Goal: Task Accomplishment & Management: Manage account settings

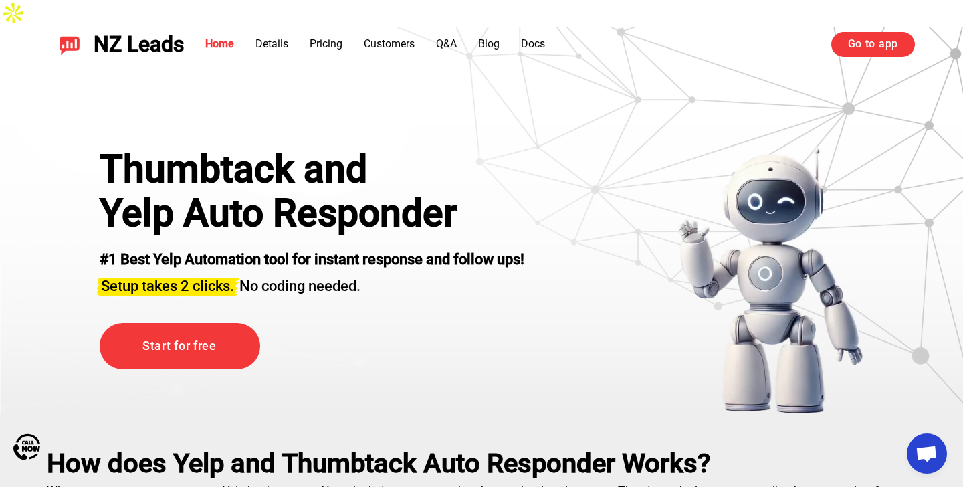
click at [876, 50] on link "Go to app" at bounding box center [874, 44] width 84 height 24
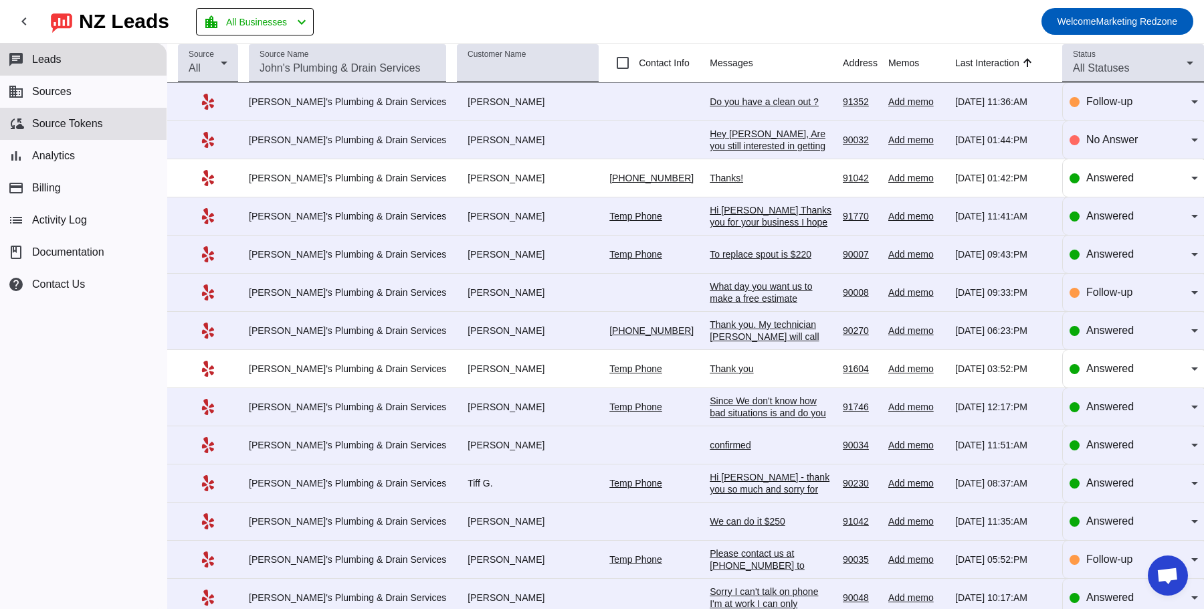
click at [58, 119] on span "Source Tokens" at bounding box center [67, 124] width 71 height 12
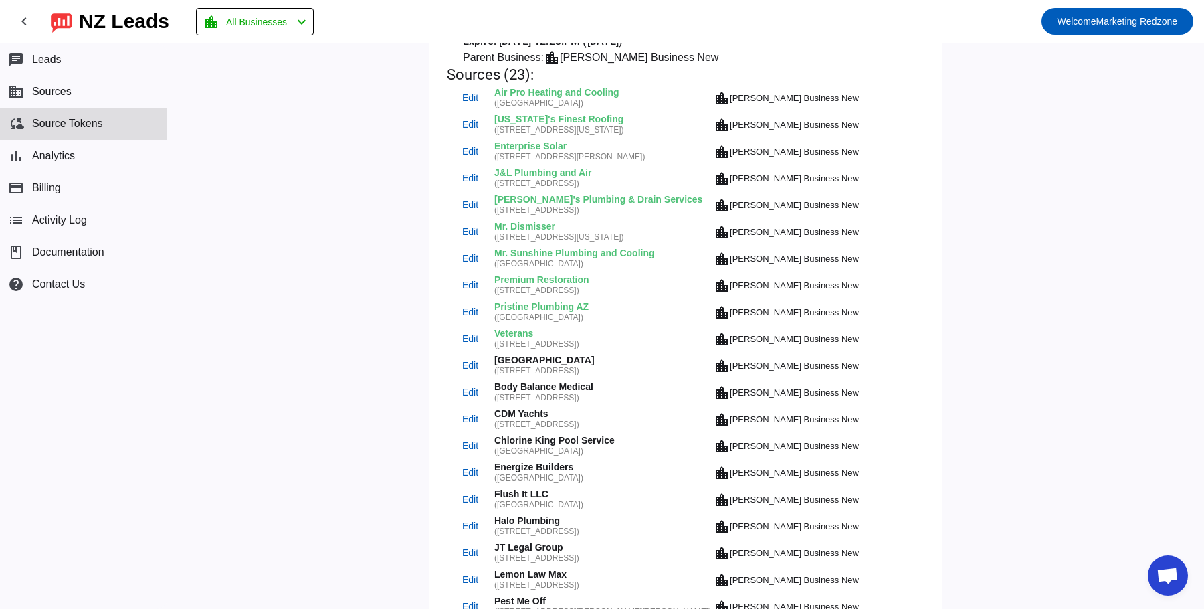
scroll to position [439, 0]
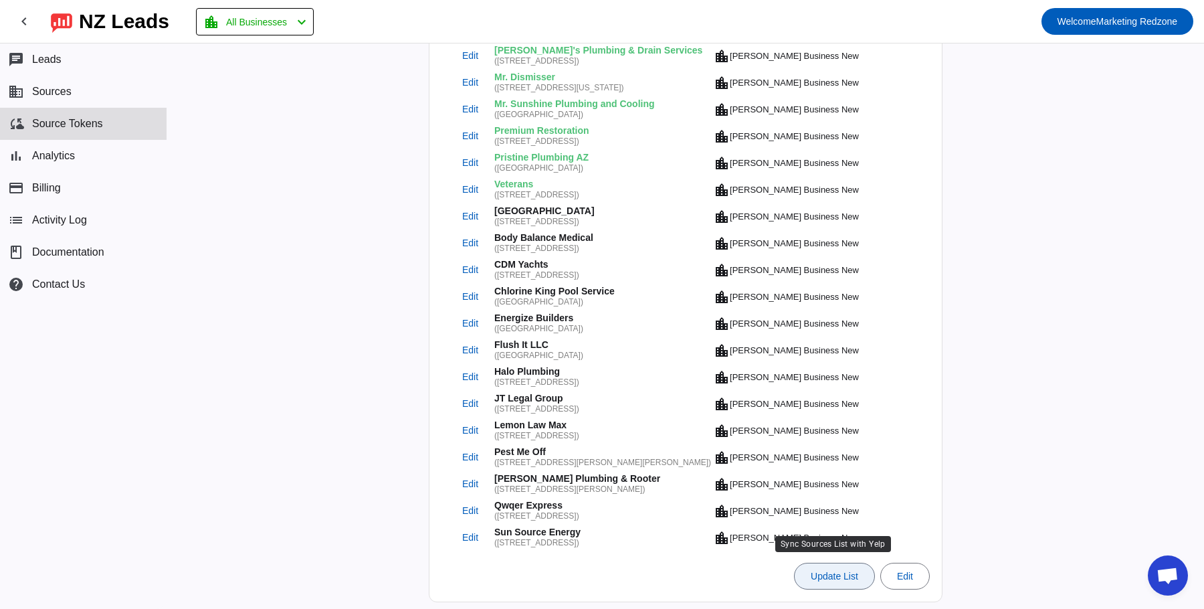
click at [830, 572] on span "Update List" at bounding box center [835, 576] width 48 height 11
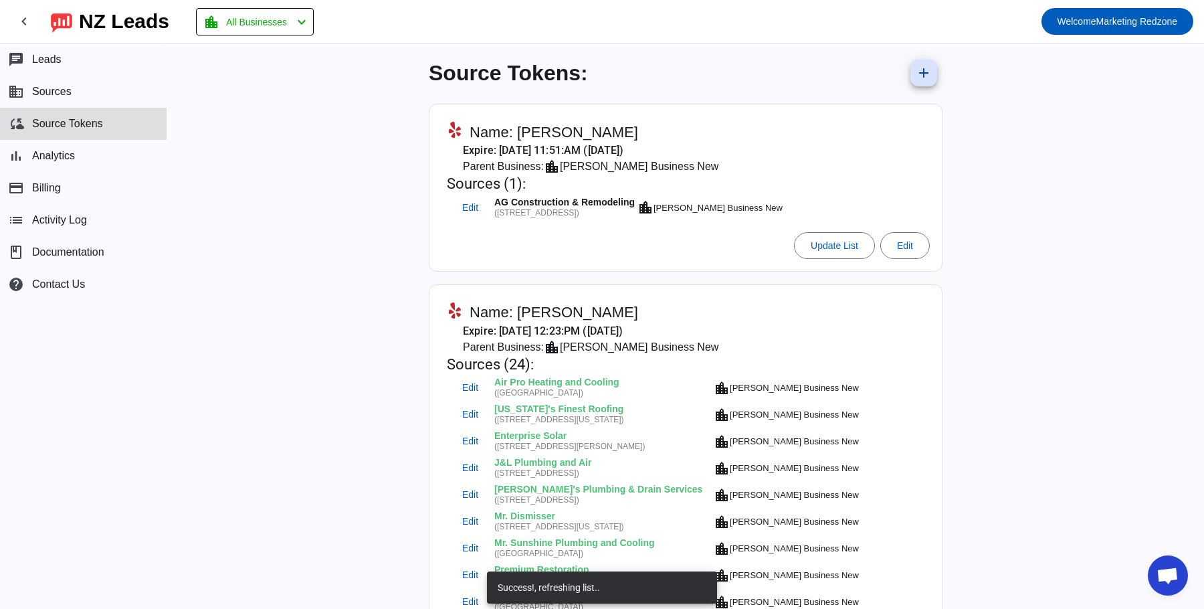
scroll to position [417, 0]
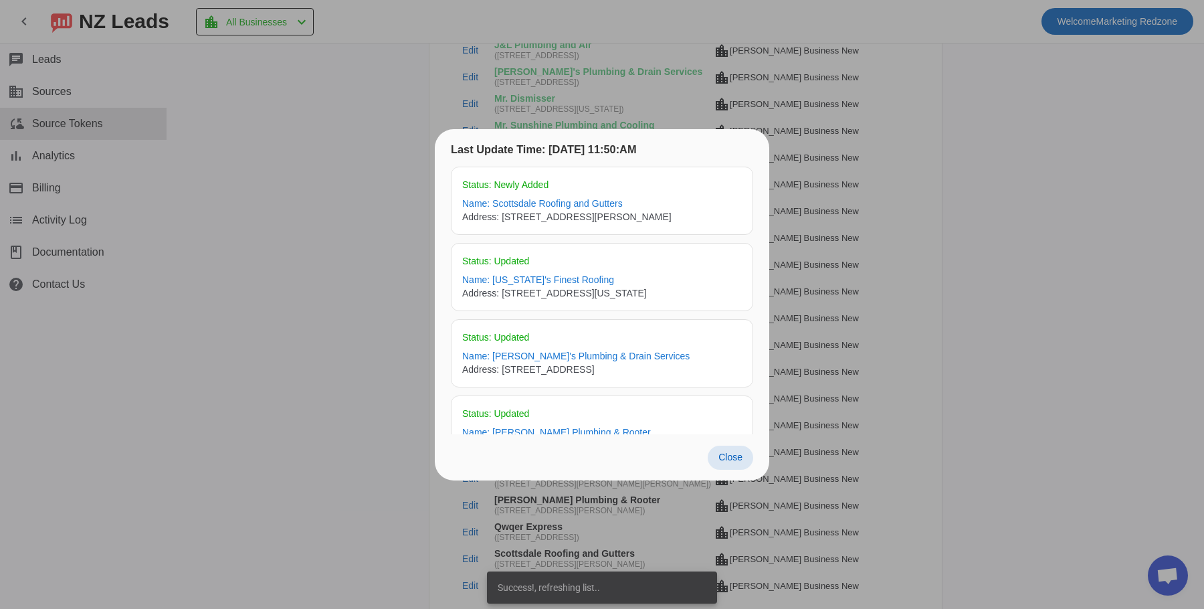
click at [731, 456] on span "Close" at bounding box center [731, 457] width 24 height 11
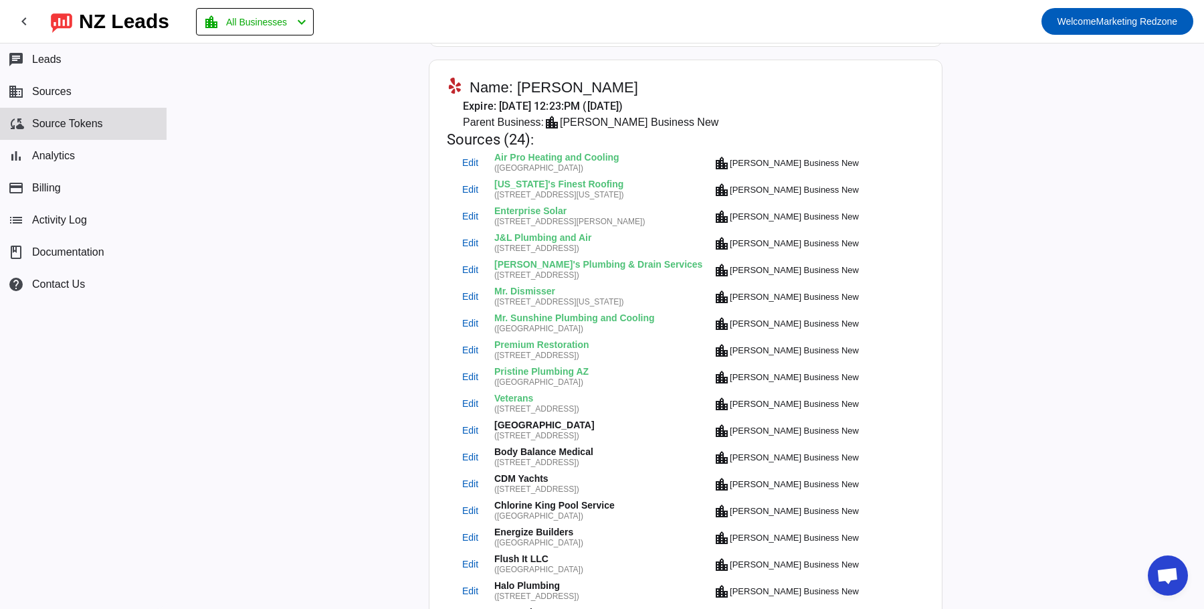
scroll to position [212, 0]
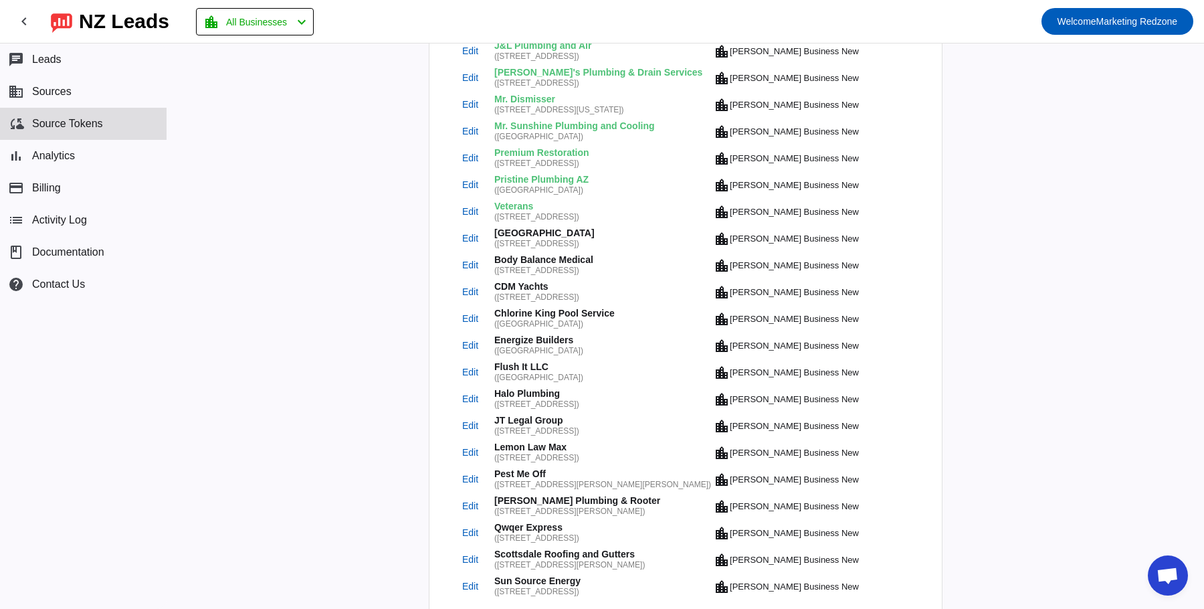
scroll to position [466, 0]
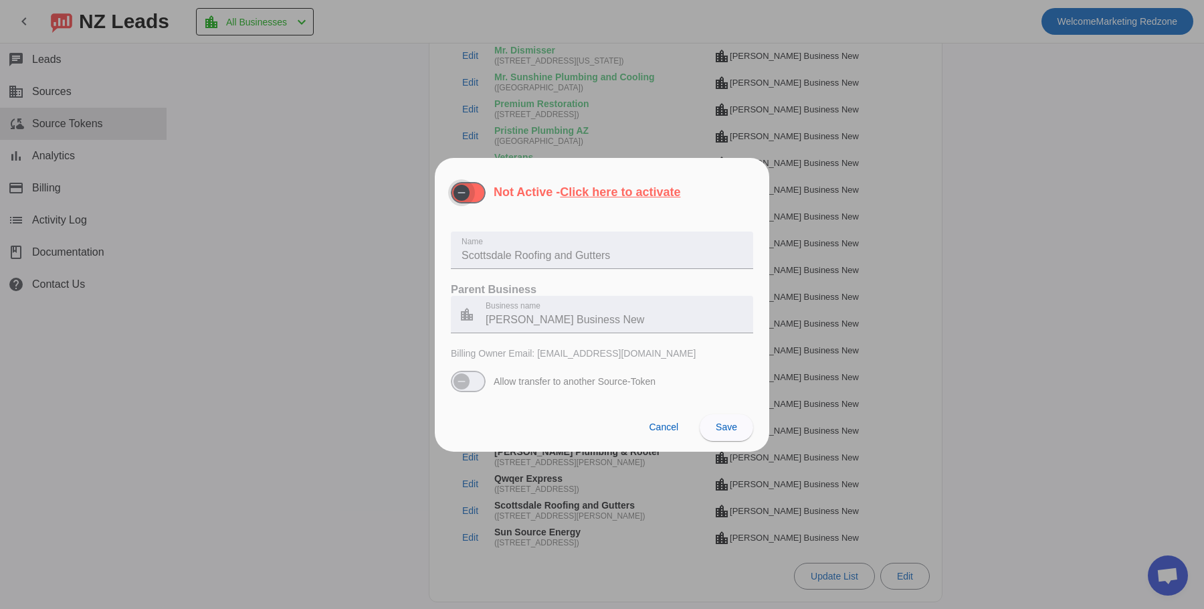
click at [480, 195] on span "button" at bounding box center [468, 192] width 35 height 21
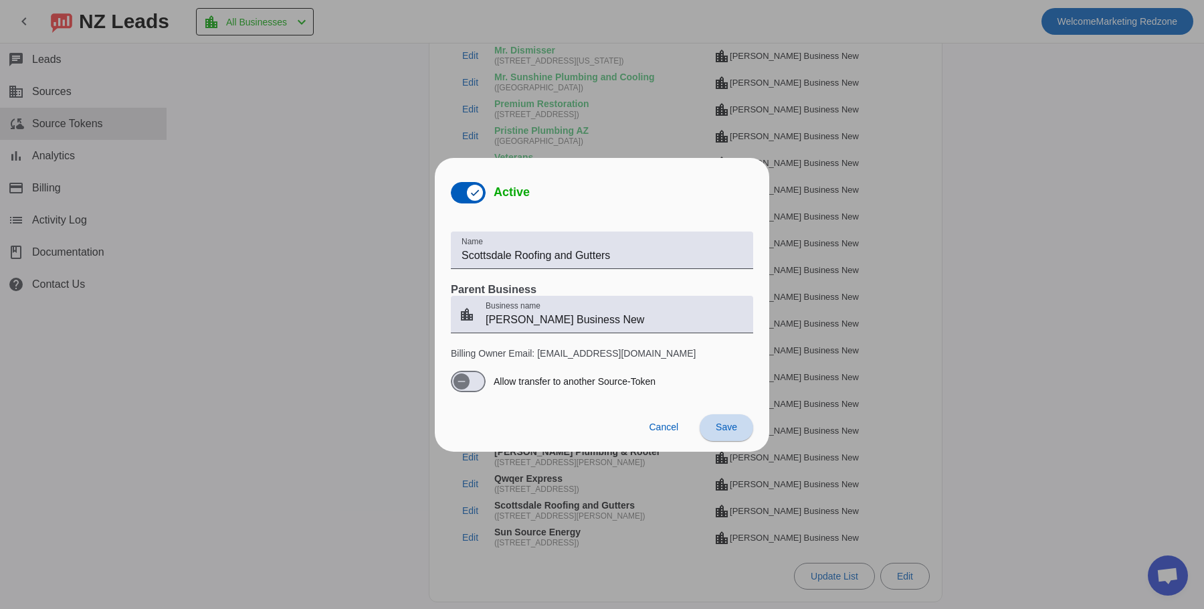
click at [720, 419] on span at bounding box center [727, 427] width 54 height 32
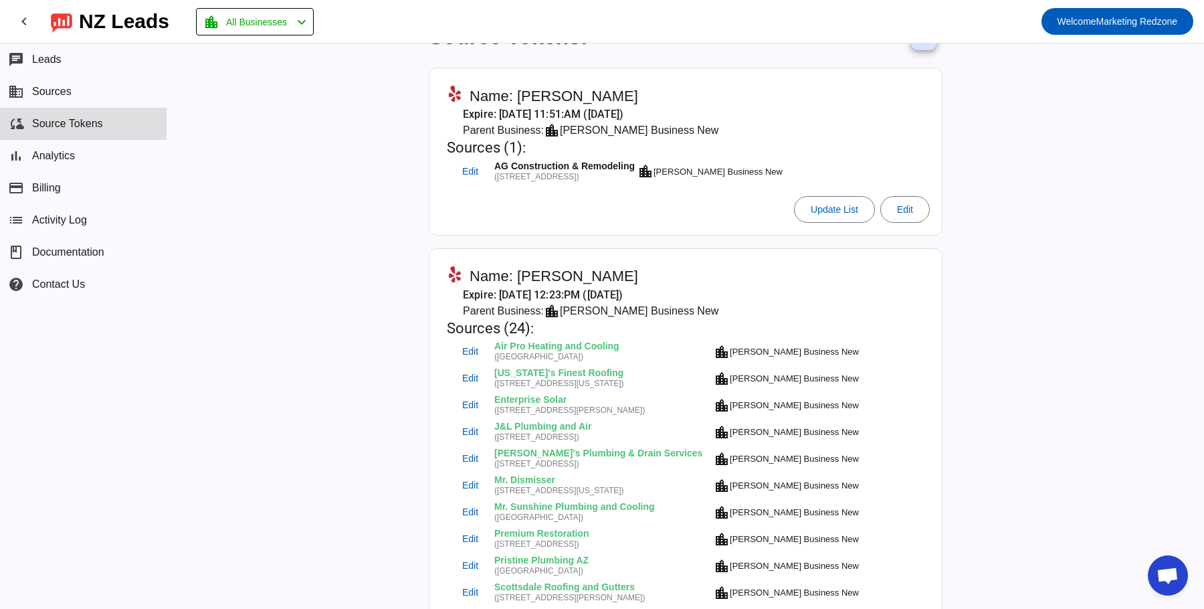
scroll to position [0, 0]
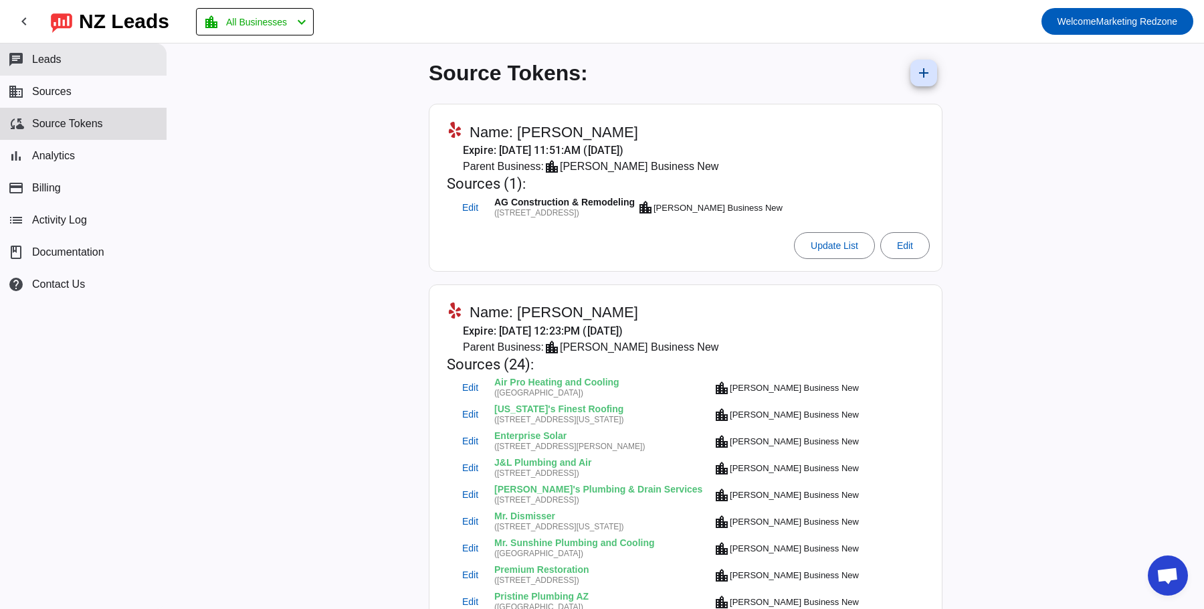
click at [39, 54] on span "Leads" at bounding box center [46, 60] width 29 height 12
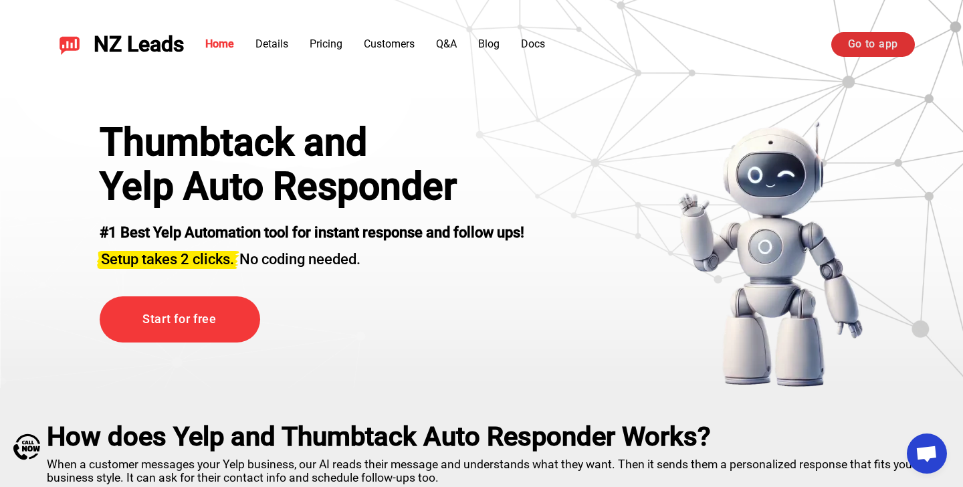
click at [868, 49] on link "Go to app" at bounding box center [874, 44] width 84 height 24
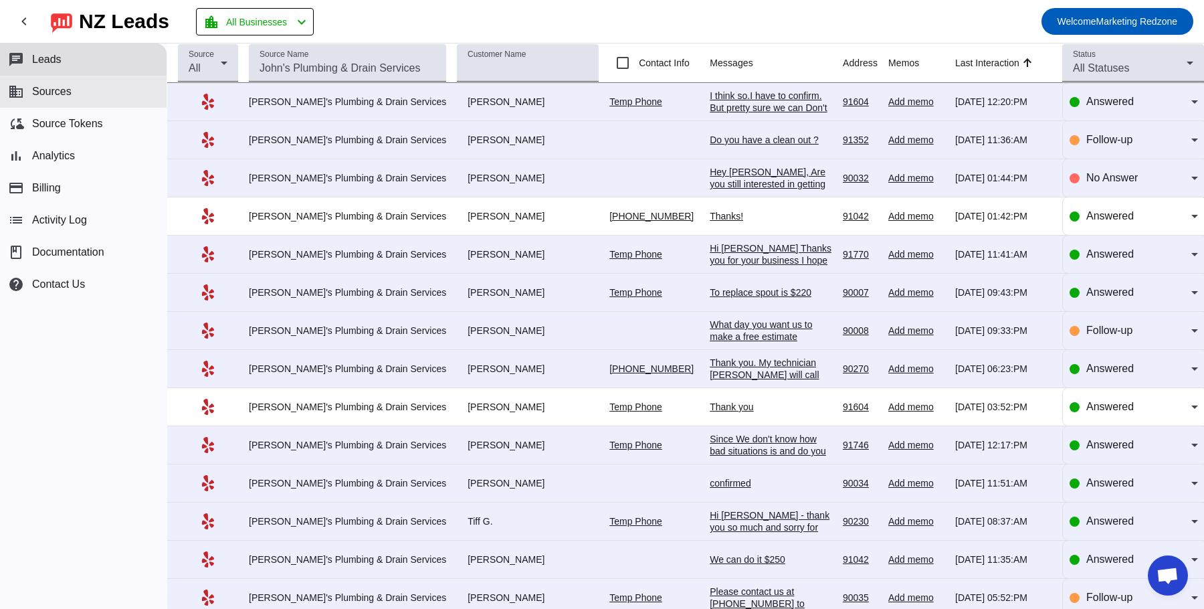
click at [70, 98] on button "business Sources" at bounding box center [83, 92] width 167 height 32
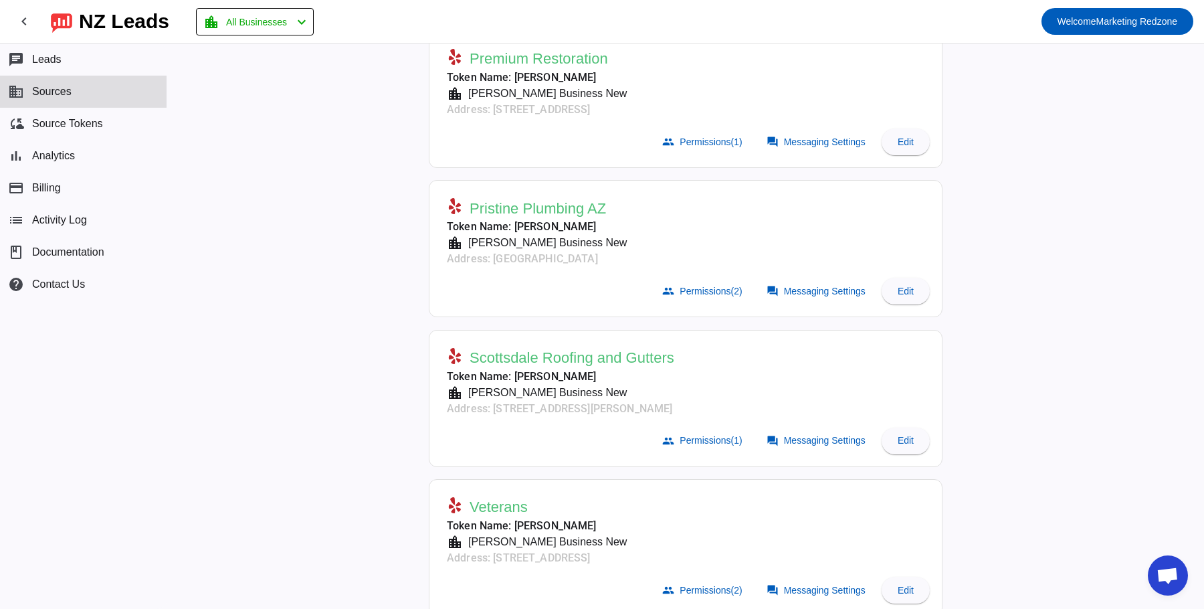
scroll to position [1345, 0]
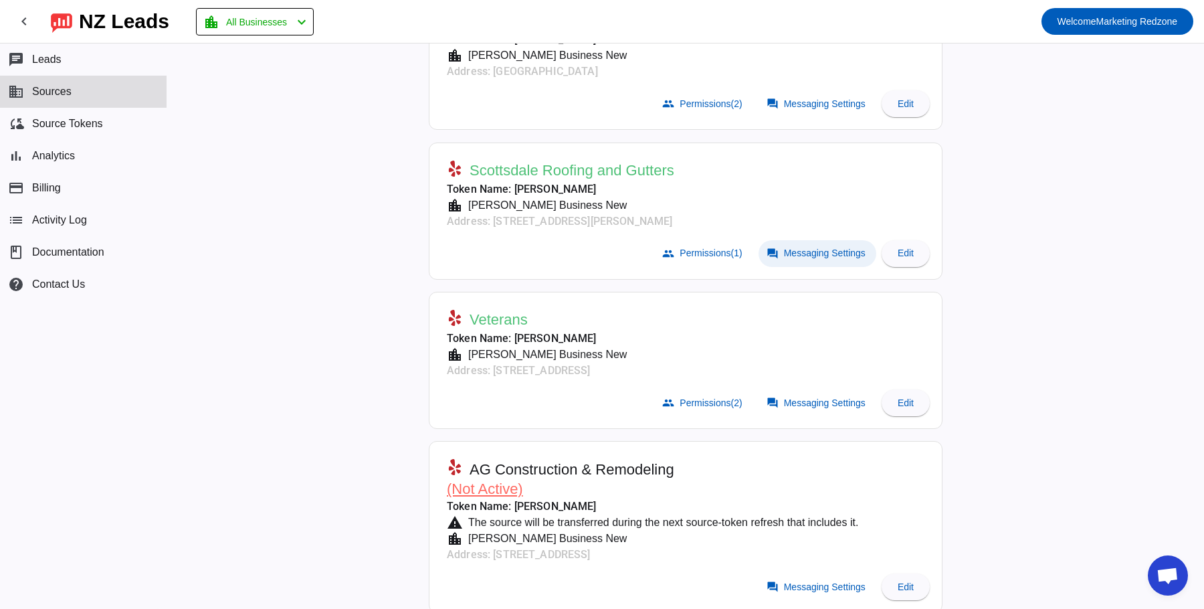
click at [817, 248] on span "Messaging Settings" at bounding box center [825, 253] width 82 height 11
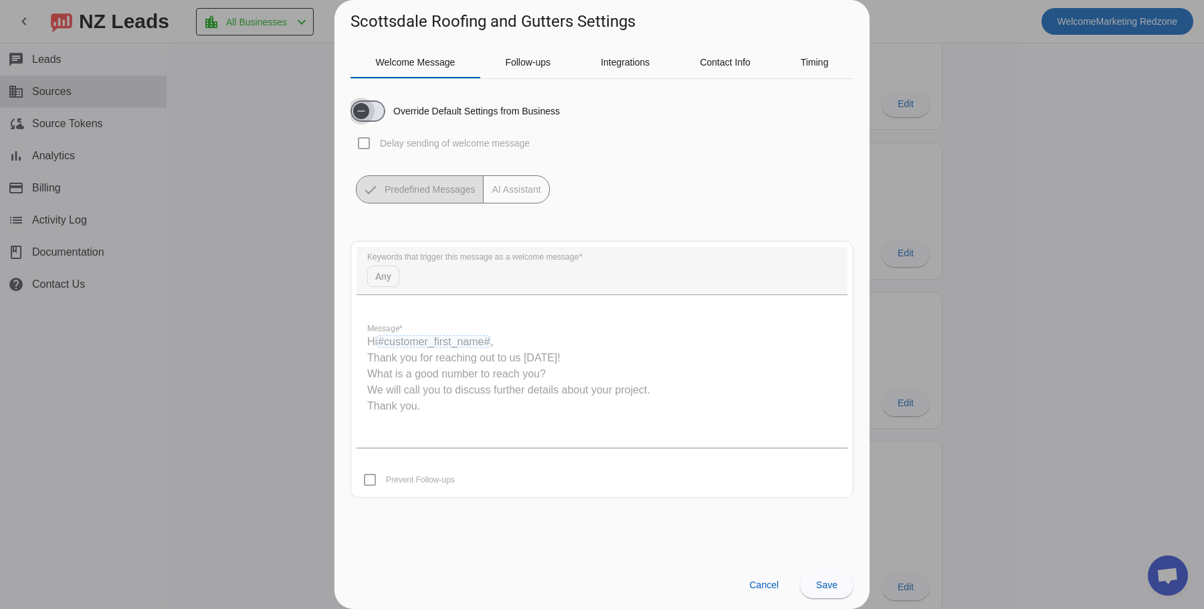
click at [374, 115] on span "button" at bounding box center [361, 111] width 27 height 27
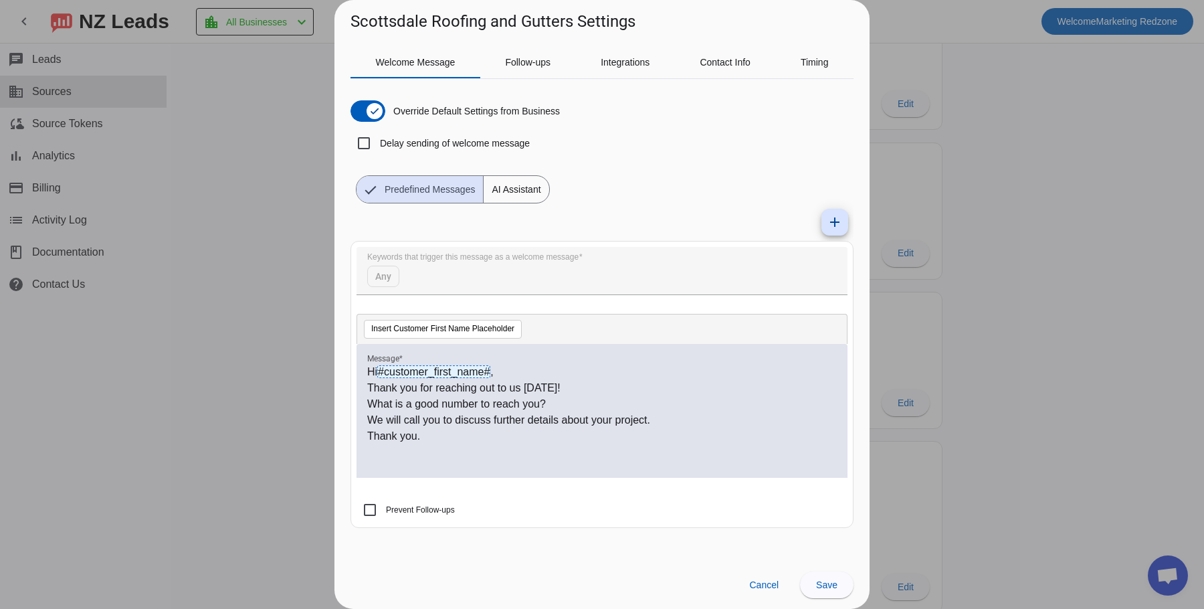
click at [544, 364] on p "Hi #customer_first_name# ," at bounding box center [602, 372] width 470 height 16
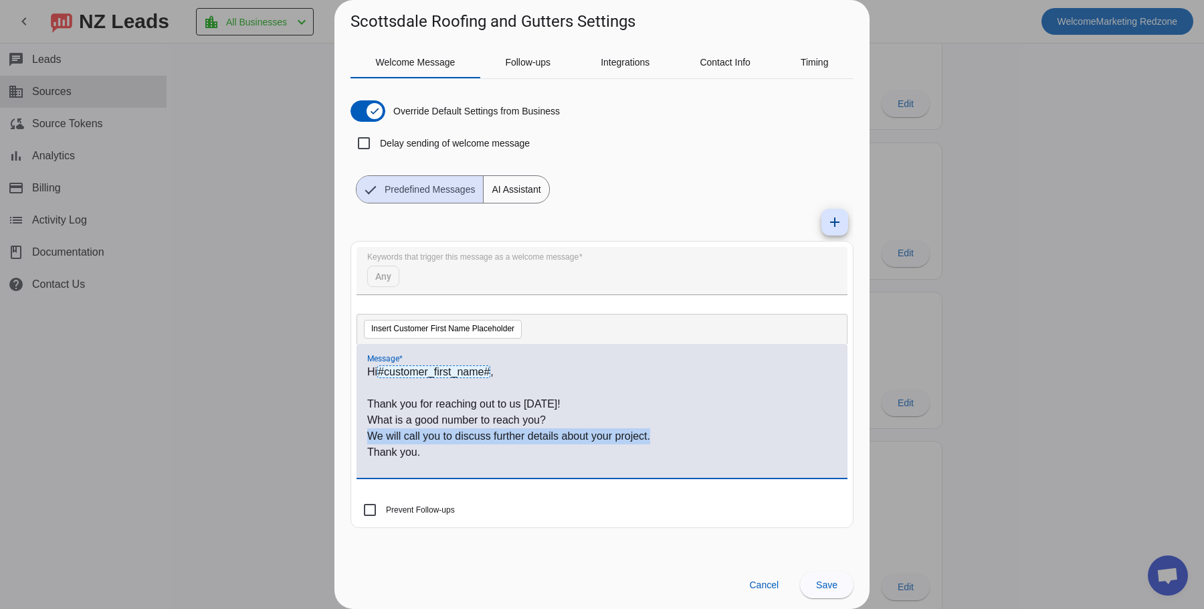
drag, startPoint x: 660, startPoint y: 432, endPoint x: 350, endPoint y: 433, distance: 309.8
click at [351, 433] on mat-card "Keywords that trigger this message as a welcome message Any Insert Customer Fir…" at bounding box center [602, 384] width 503 height 287
click at [626, 438] on p "You can also call us directly at [PHONE_NUMBER]" at bounding box center [602, 436] width 470 height 16
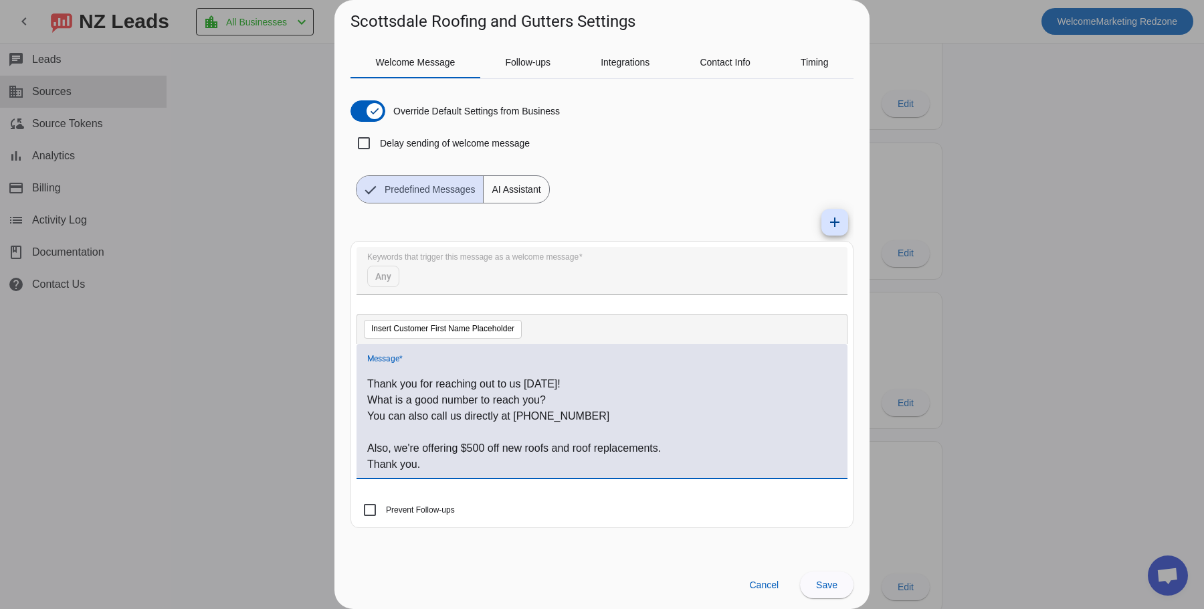
scroll to position [18, 0]
click at [818, 581] on span "Save" at bounding box center [826, 584] width 21 height 11
